Goal: Information Seeking & Learning: Find contact information

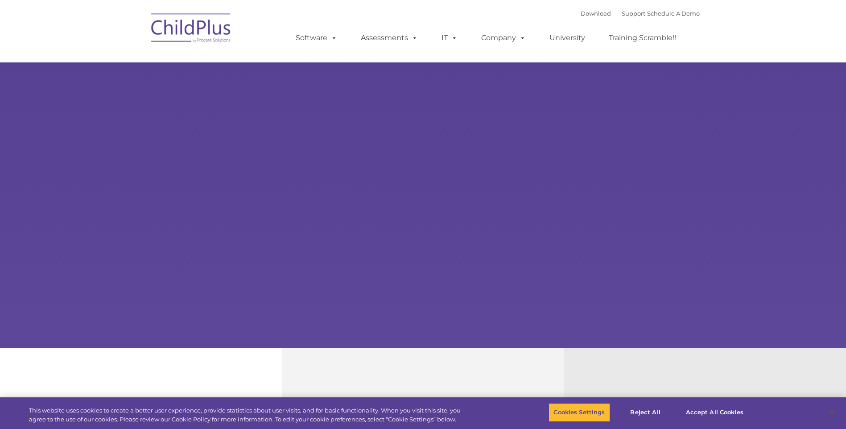
select select "MEDIUM"
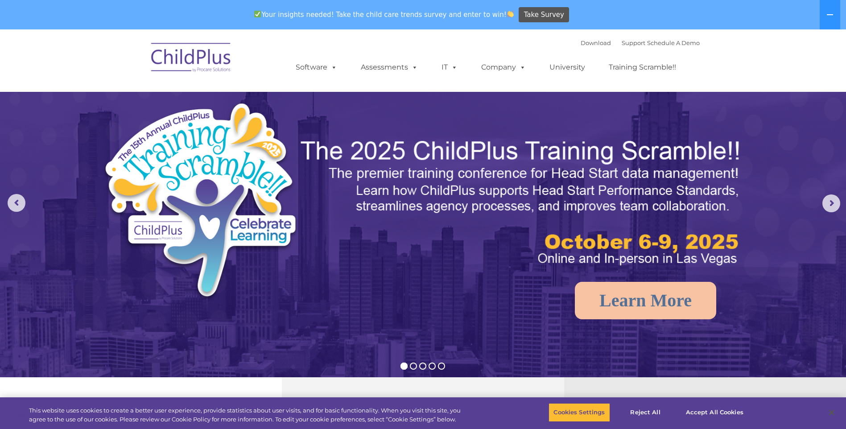
click at [200, 64] on img at bounding box center [191, 59] width 89 height 45
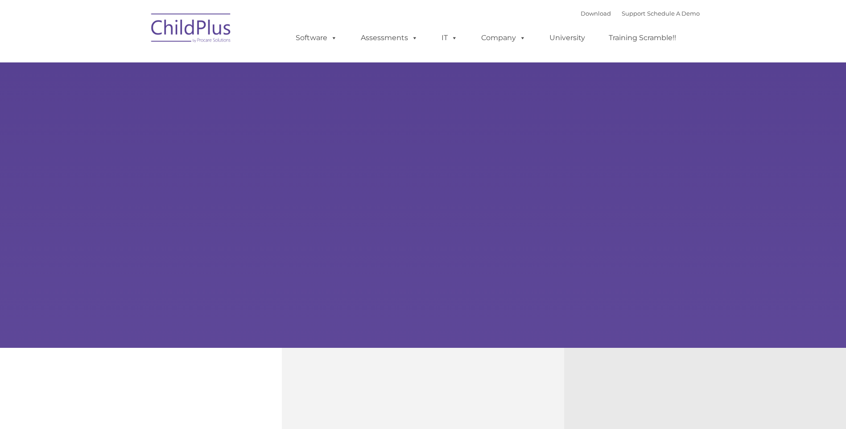
type input ""
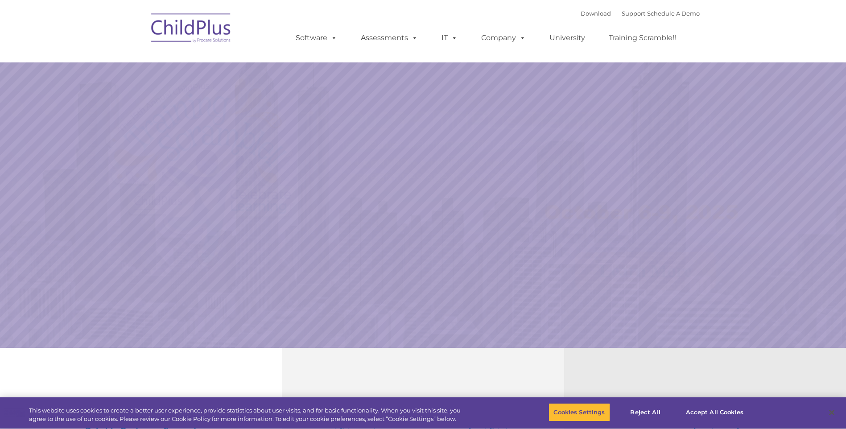
select select "MEDIUM"
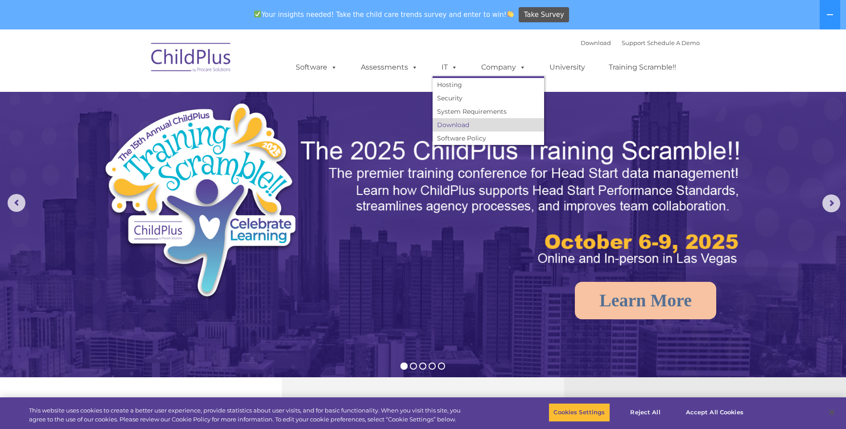
click at [452, 120] on link "Download" at bounding box center [489, 124] width 112 height 13
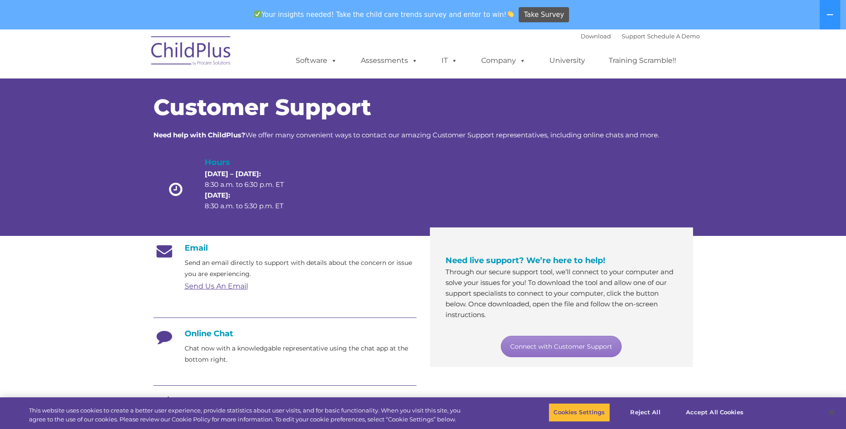
click at [195, 285] on link "Send Us An Email" at bounding box center [216, 286] width 63 height 8
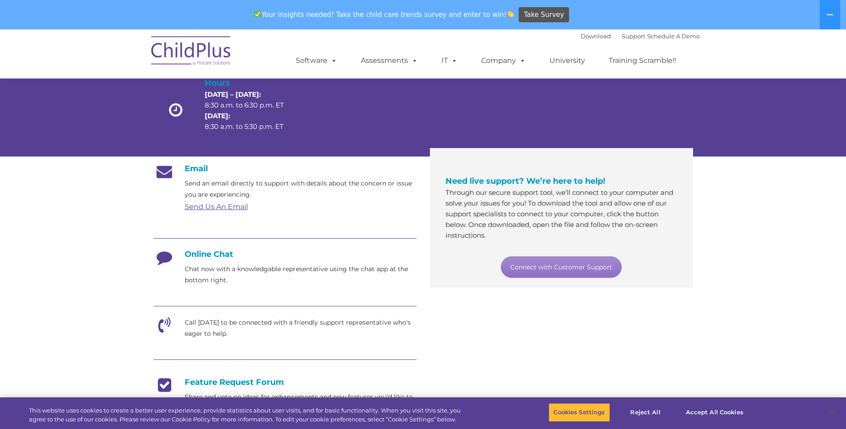
scroll to position [77, 0]
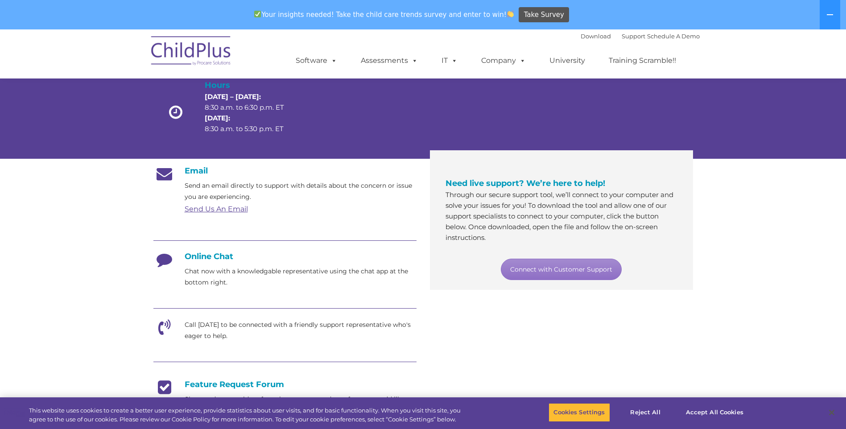
click at [214, 258] on h4 "Online Chat" at bounding box center [284, 257] width 263 height 10
click at [206, 280] on p "Chat now with a knowledgable representative using the chat app at the bottom ri…" at bounding box center [301, 277] width 232 height 22
drag, startPoint x: 229, startPoint y: 273, endPoint x: 324, endPoint y: 294, distance: 97.7
click at [324, 294] on div "Email Send an email directly to support with details about the concern or issue…" at bounding box center [284, 336] width 263 height 340
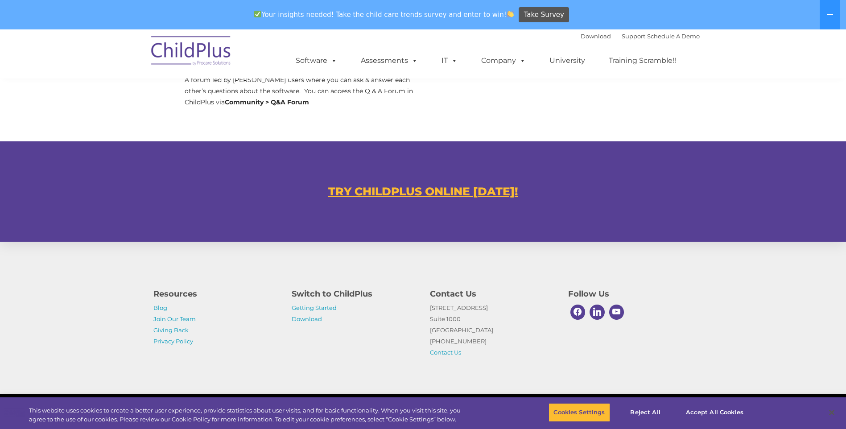
scroll to position [479, 0]
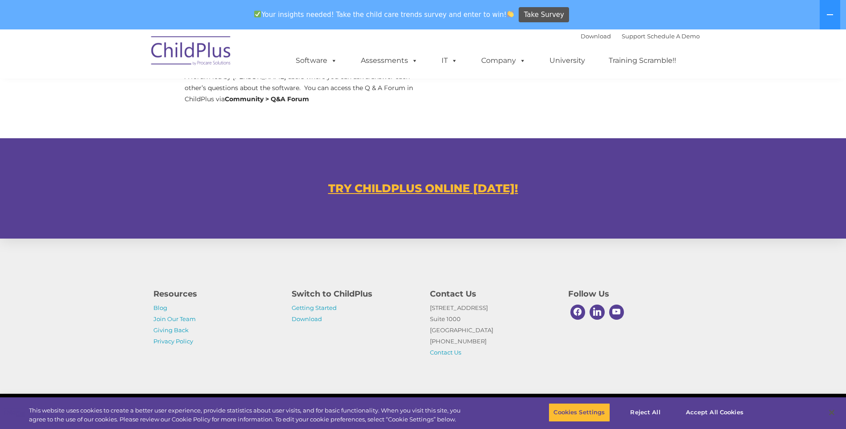
click at [775, 313] on div "Resources Blog Join Our Team Giving Back Privacy Policy Switch to ChildPlus Get…" at bounding box center [423, 316] width 846 height 155
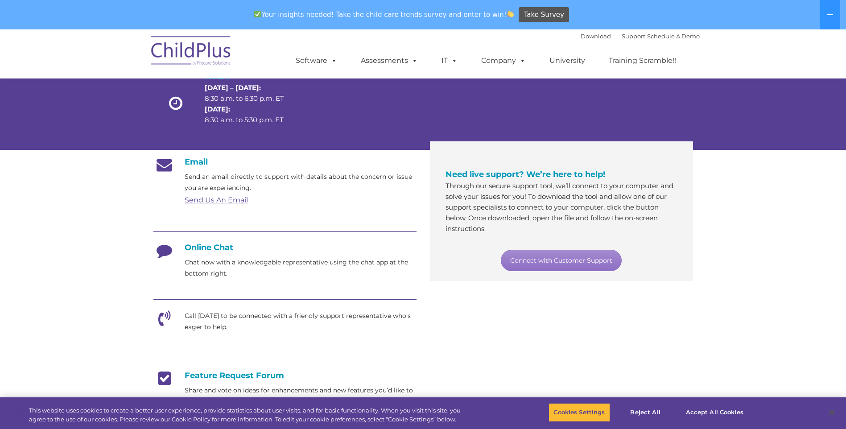
scroll to position [0, 0]
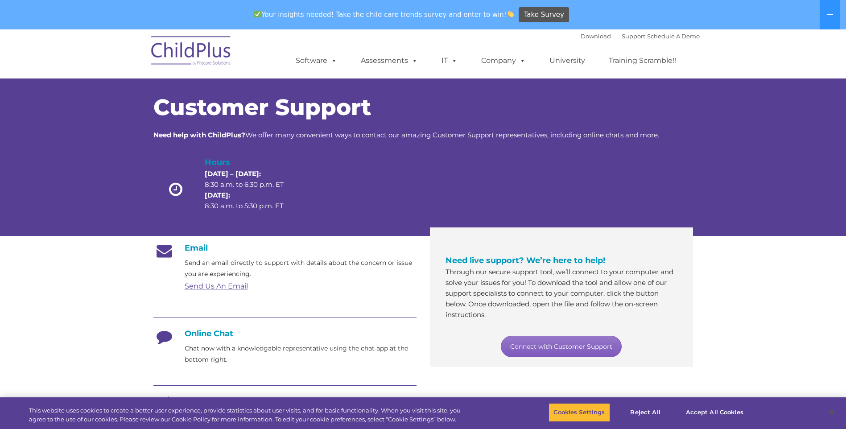
click at [535, 348] on link "Connect with Customer Support" at bounding box center [561, 346] width 121 height 21
click at [556, 342] on link "Connect with Customer Support" at bounding box center [561, 346] width 121 height 21
